Goal: Task Accomplishment & Management: Use online tool/utility

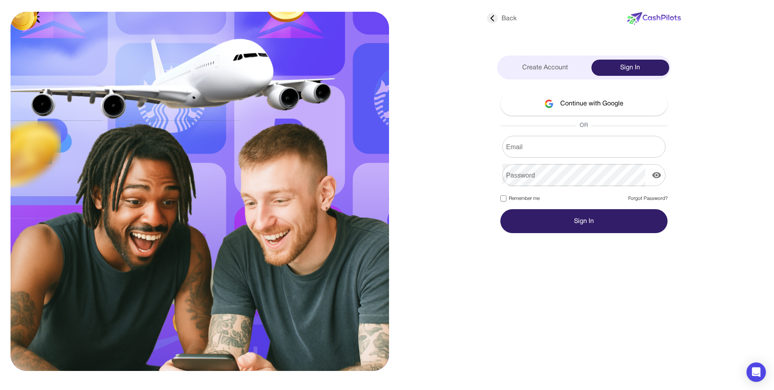
click at [444, 267] on div at bounding box center [279, 187] width 378 height 359
click at [570, 106] on button "Continue with Google" at bounding box center [584, 104] width 167 height 24
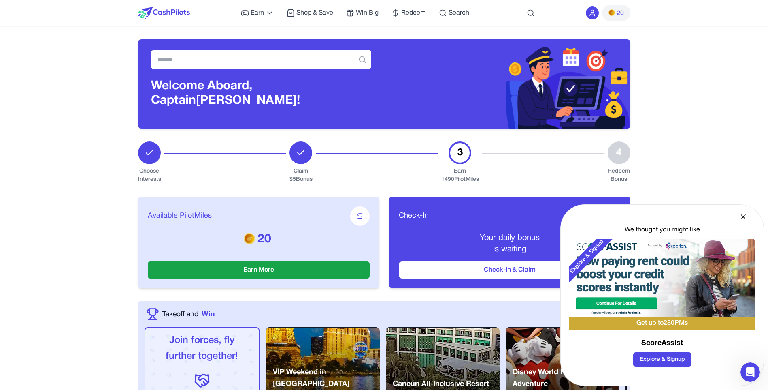
click at [617, 8] on span "20" at bounding box center [616, 13] width 15 height 10
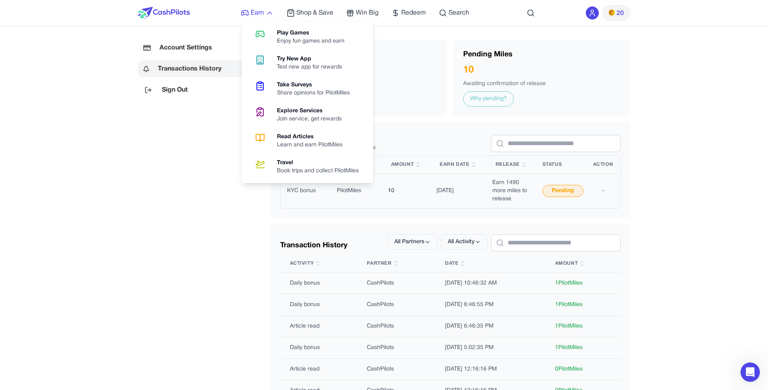
click at [265, 10] on link "Earn" at bounding box center [257, 13] width 33 height 10
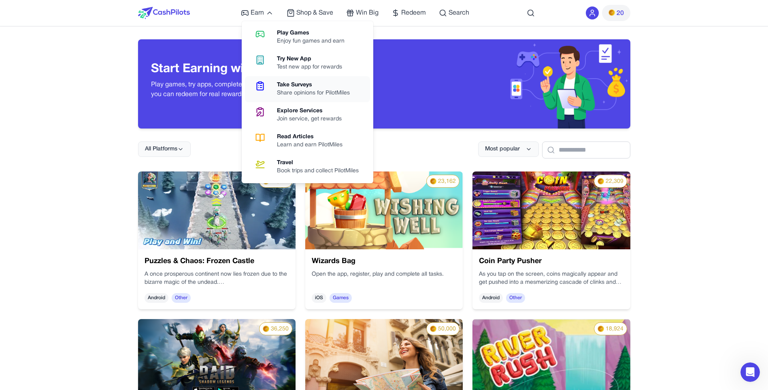
click at [310, 85] on div "Take Surveys" at bounding box center [316, 85] width 79 height 8
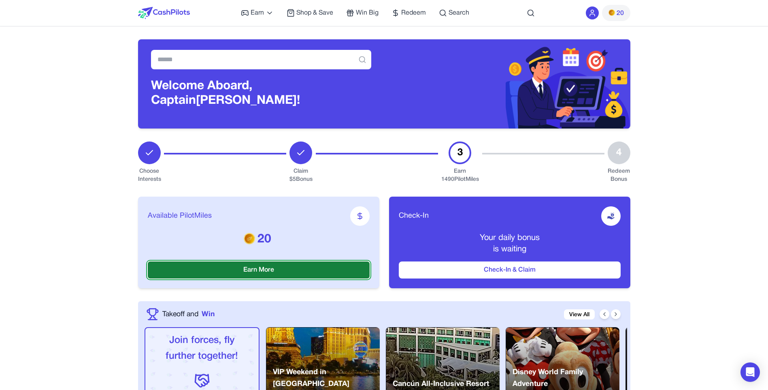
click at [291, 268] on button "Earn More" at bounding box center [259, 269] width 222 height 17
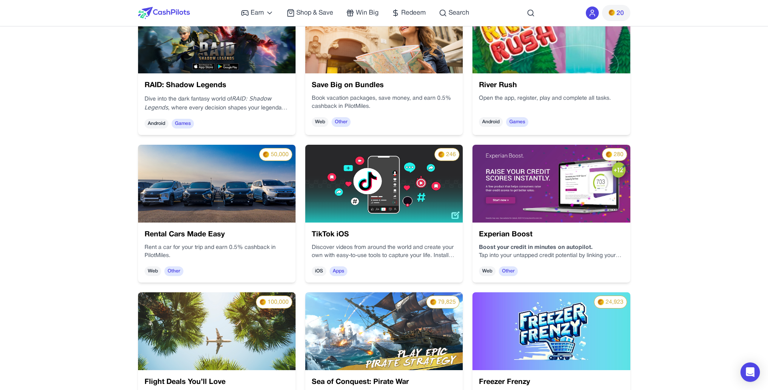
scroll to position [324, 0]
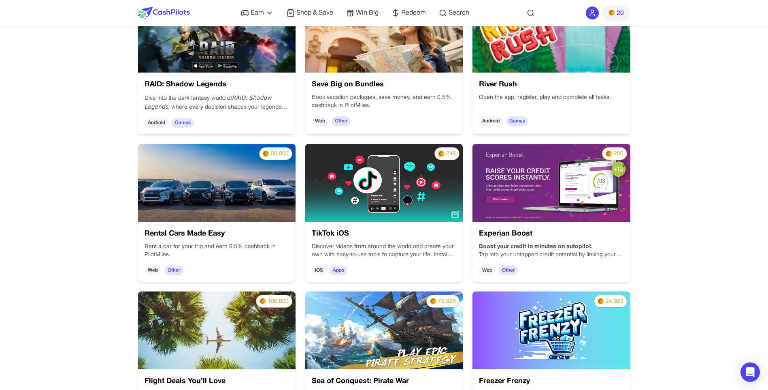
click at [578, 169] on img at bounding box center [552, 183] width 158 height 78
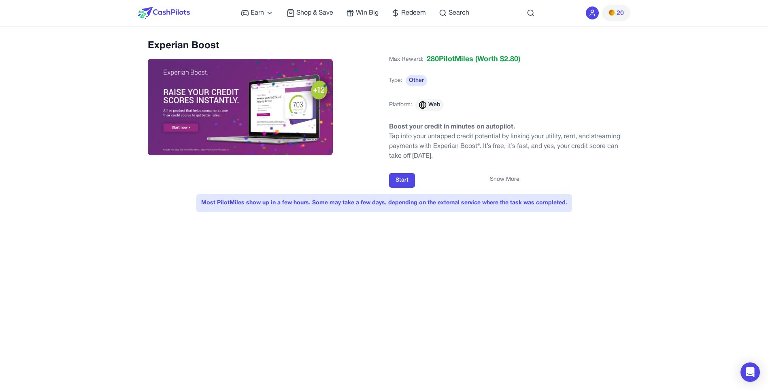
click at [461, 169] on p at bounding box center [505, 166] width 232 height 10
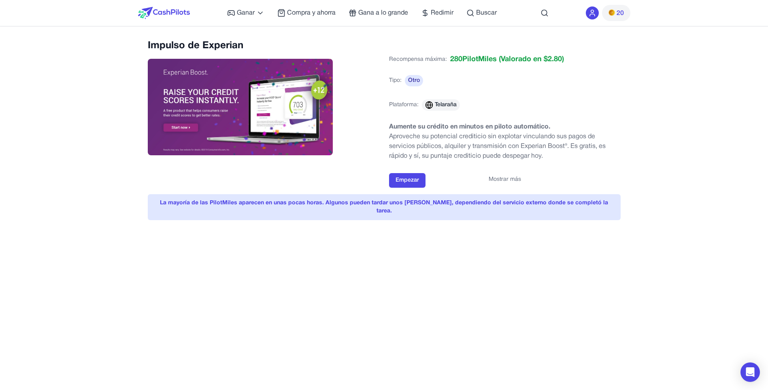
click at [514, 179] on button "Mostrar más" at bounding box center [505, 179] width 32 height 8
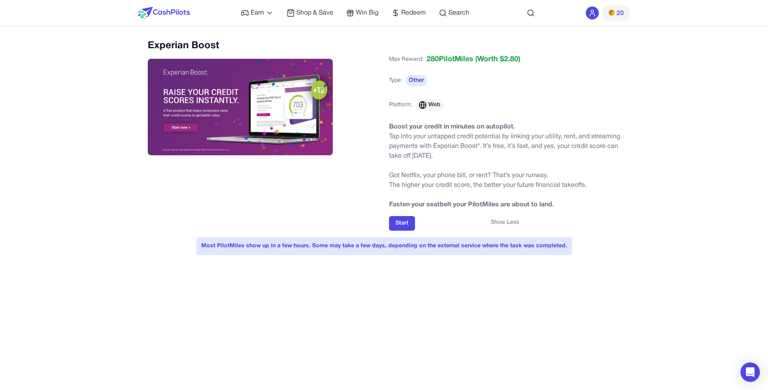
click at [299, 94] on img at bounding box center [241, 107] width 186 height 96
click at [308, 117] on img at bounding box center [241, 107] width 186 height 96
click at [404, 224] on button "Start" at bounding box center [402, 223] width 26 height 15
